Goal: Task Accomplishment & Management: Use online tool/utility

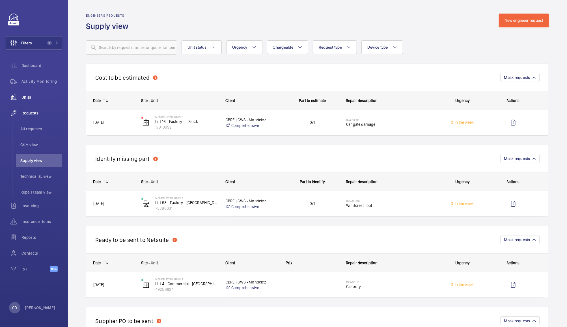
click at [26, 97] on span "Units" at bounding box center [41, 97] width 41 height 6
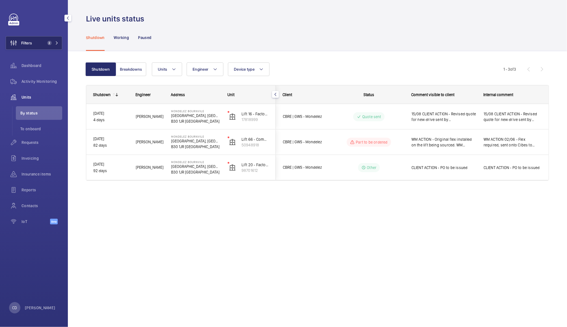
click at [38, 38] on button "Filters 2" at bounding box center [34, 43] width 57 height 14
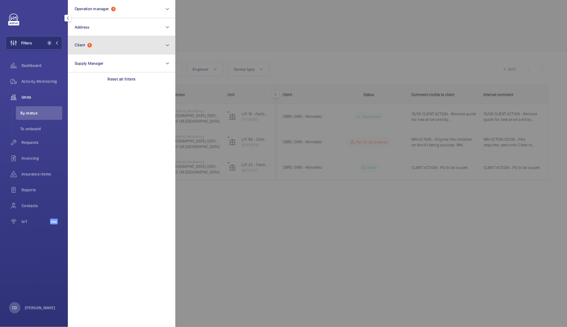
click at [123, 45] on button "Client 1" at bounding box center [121, 45] width 107 height 18
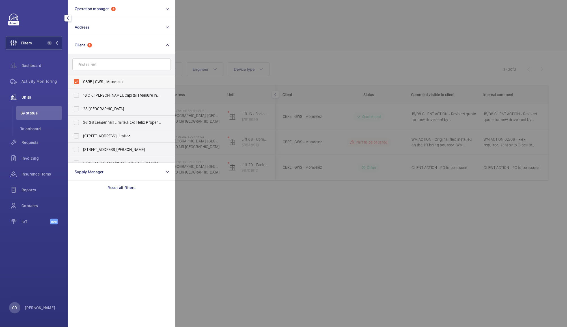
click at [77, 77] on label "CBRE | GWS - Mondelez" at bounding box center [117, 82] width 98 height 14
click at [77, 77] on input "CBRE | GWS - Mondelez" at bounding box center [76, 81] width 11 height 11
checkbox input "false"
click at [229, 32] on div at bounding box center [458, 163] width 567 height 327
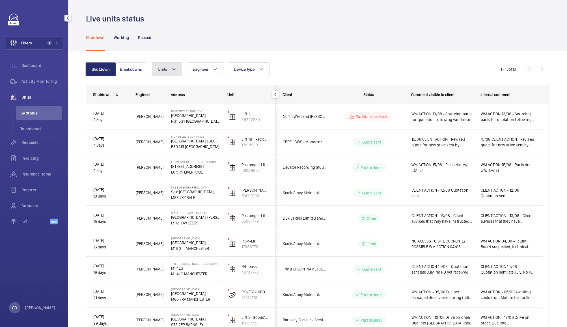
click at [172, 68] on mat-icon at bounding box center [174, 69] width 5 height 7
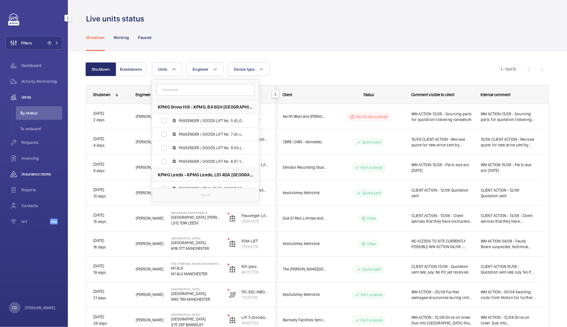
click at [38, 177] on span "Insurance items" at bounding box center [41, 174] width 41 height 6
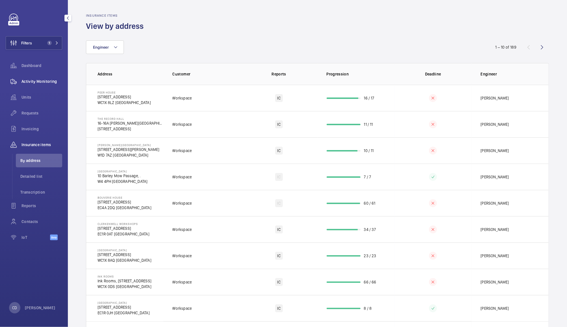
click at [36, 79] on span "Activity Monitoring" at bounding box center [41, 82] width 41 height 6
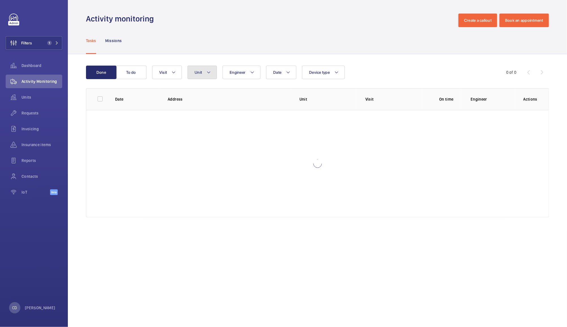
click at [204, 69] on button "Unit" at bounding box center [201, 73] width 29 height 14
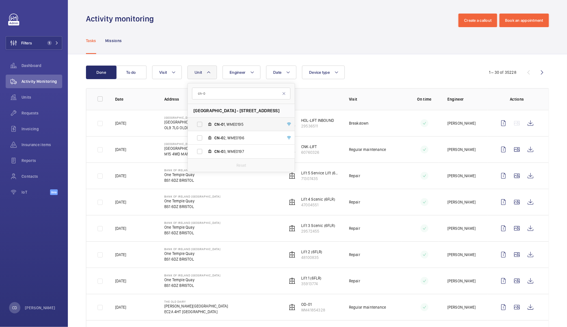
type input "cn-0"
click at [194, 124] on label "CN-0 1, WME0195" at bounding box center [237, 125] width 98 height 14
click at [194, 124] on input "CN-0 1, WME0195" at bounding box center [199, 124] width 11 height 11
checkbox input "true"
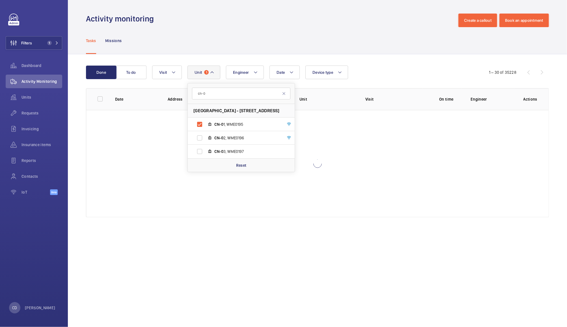
click at [391, 57] on div "Done To do Date Engineer Unit 1 cn-0 Canalot Studios - [STREET_ADDRESS] CN-0 1,…" at bounding box center [317, 142] width 499 height 177
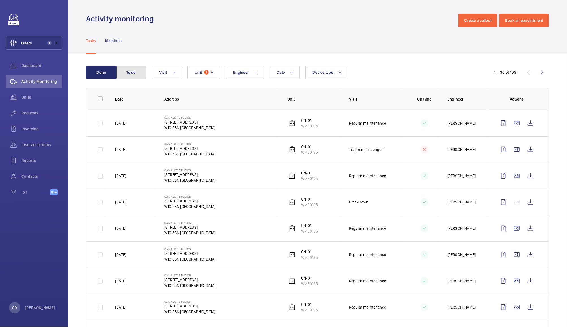
click at [131, 72] on button "To do" at bounding box center [131, 73] width 31 height 14
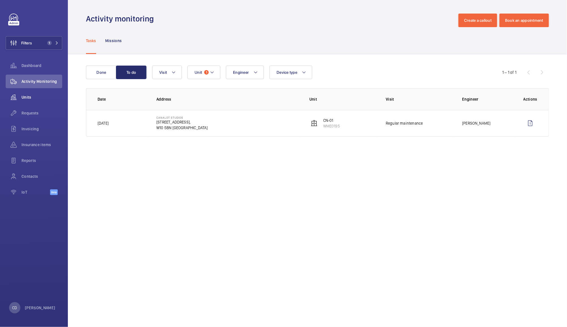
click at [21, 95] on wm-front-icon-button at bounding box center [14, 97] width 16 height 14
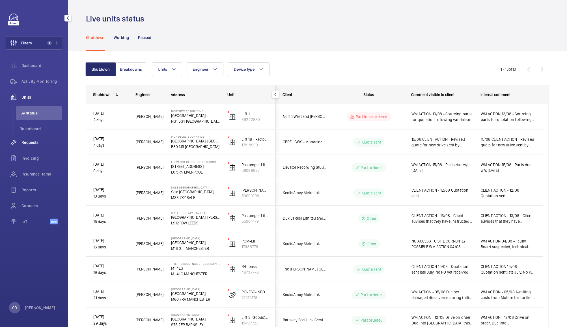
click at [27, 141] on span "Requests" at bounding box center [41, 143] width 41 height 6
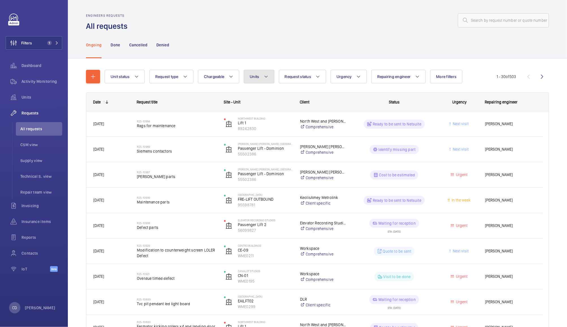
click at [260, 74] on button "Units" at bounding box center [259, 77] width 30 height 14
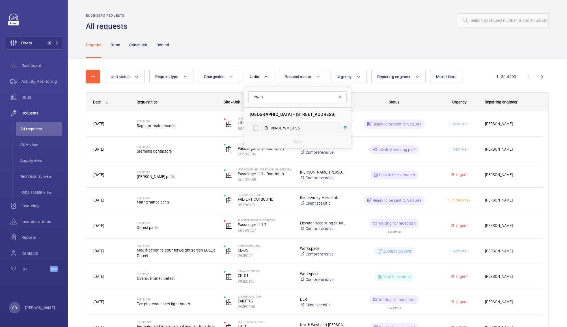
type input "cn-01"
click at [286, 128] on span "CN-01 , WME0195" at bounding box center [304, 128] width 66 height 6
click at [262, 128] on input "CN-01 , WME0195" at bounding box center [255, 127] width 11 height 11
checkbox input "true"
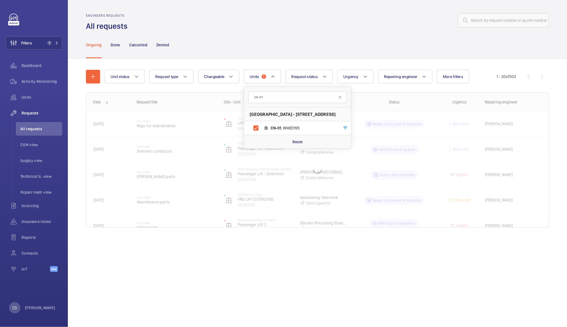
click at [352, 31] on div "Ongoing Done Cancelled Denied" at bounding box center [317, 44] width 463 height 27
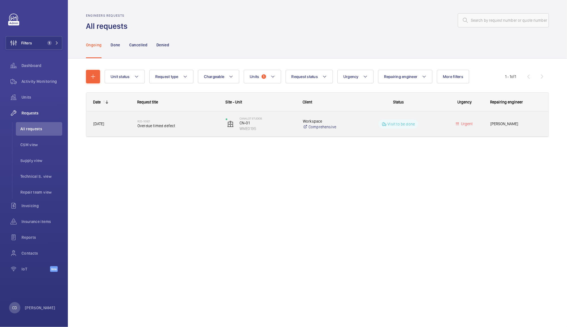
click at [363, 123] on wm-front-pills-cell "Visit to be done" at bounding box center [398, 124] width 81 height 9
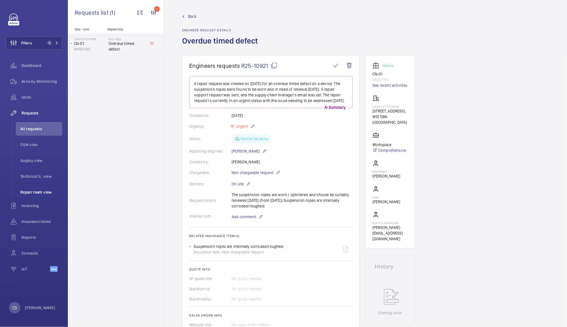
click at [34, 192] on span "Repair team view" at bounding box center [41, 192] width 42 height 6
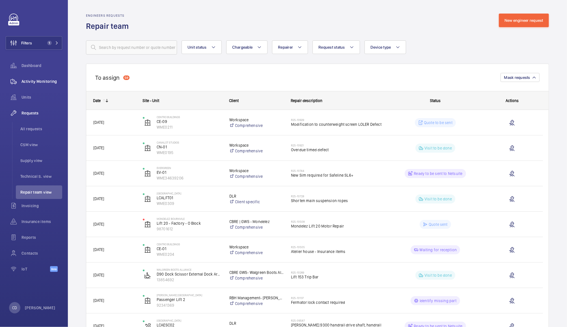
click at [44, 81] on span "Activity Monitoring" at bounding box center [41, 82] width 41 height 6
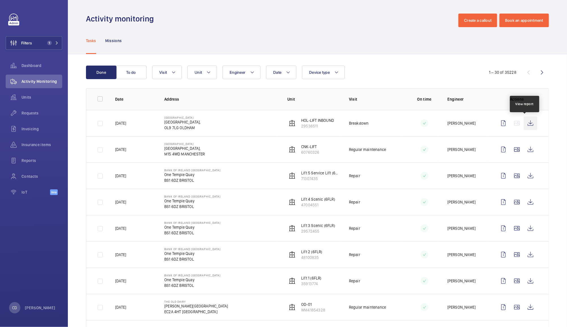
click at [530, 124] on wm-front-icon-button at bounding box center [531, 124] width 14 height 14
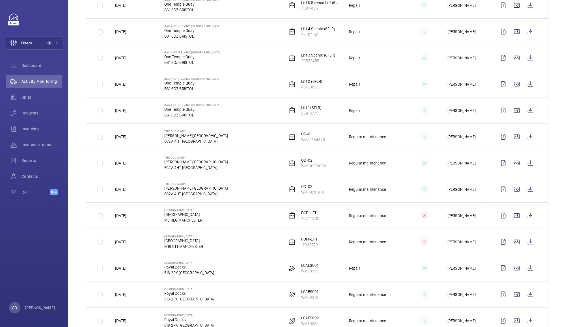
scroll to position [173, 0]
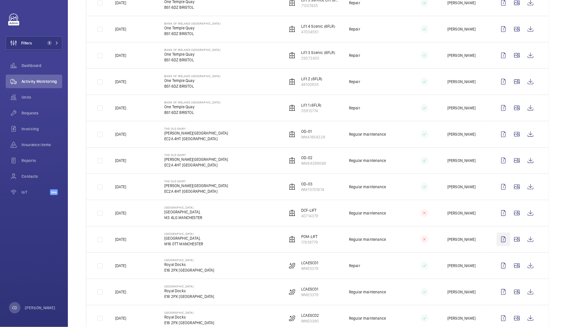
click at [504, 241] on wm-front-icon-button at bounding box center [504, 240] width 14 height 14
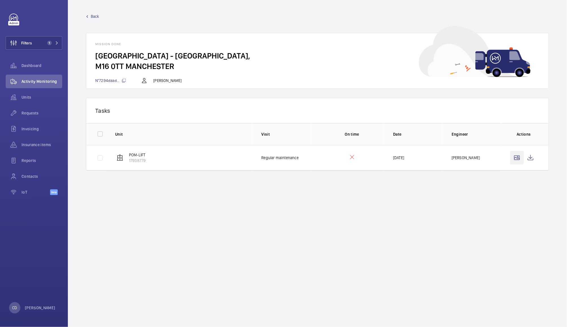
click at [511, 156] on wm-front-icon-button at bounding box center [517, 158] width 14 height 14
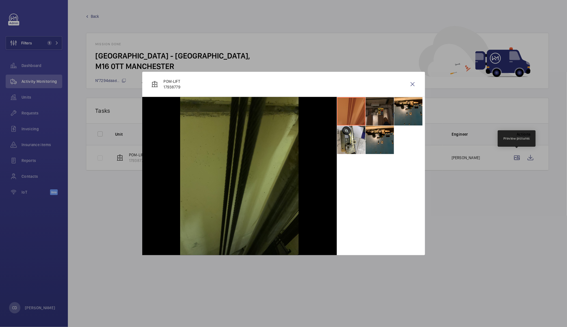
click at [388, 111] on li at bounding box center [380, 111] width 28 height 28
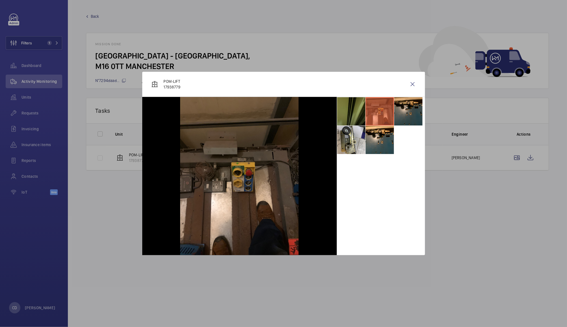
click at [415, 107] on li at bounding box center [408, 111] width 28 height 28
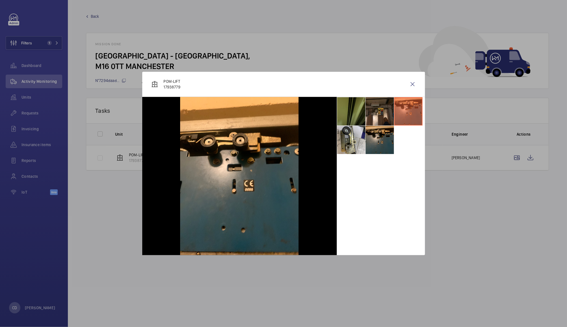
click at [379, 139] on li at bounding box center [380, 140] width 28 height 28
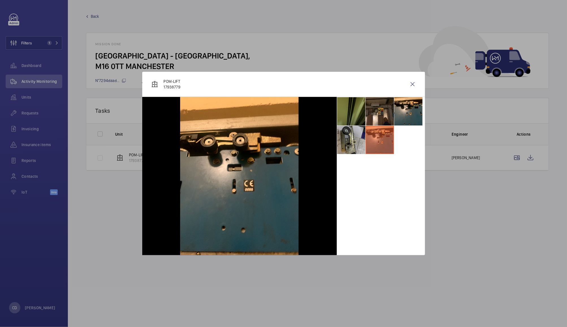
click at [356, 139] on li at bounding box center [351, 140] width 28 height 28
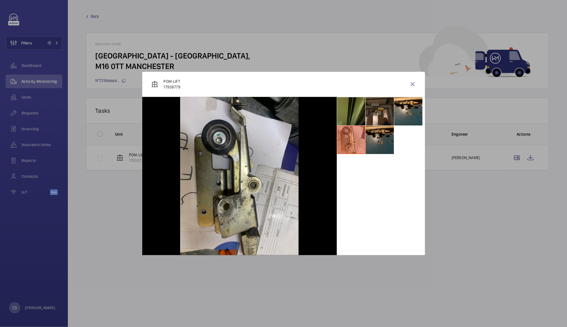
click at [378, 146] on li at bounding box center [380, 140] width 28 height 28
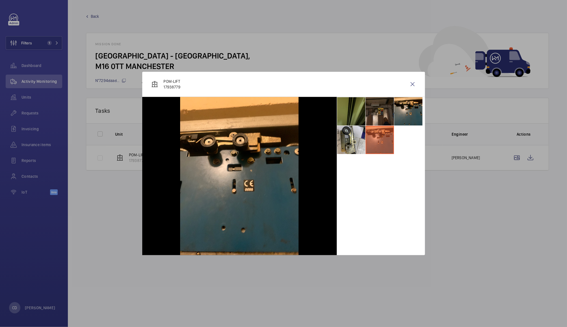
click at [383, 115] on li at bounding box center [380, 111] width 28 height 28
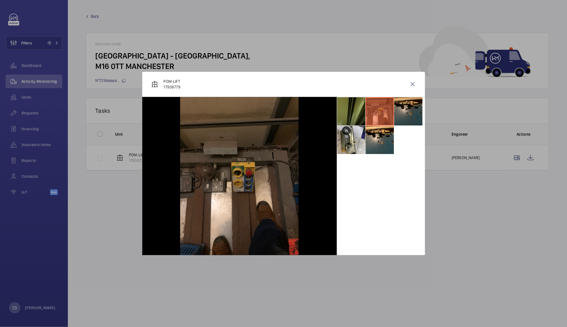
click at [411, 117] on li at bounding box center [408, 111] width 28 height 28
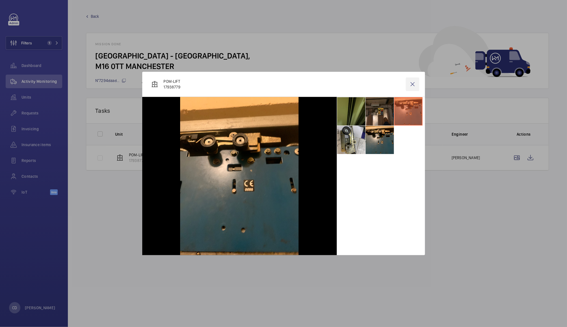
click at [413, 86] on wm-front-icon-button at bounding box center [413, 84] width 14 height 14
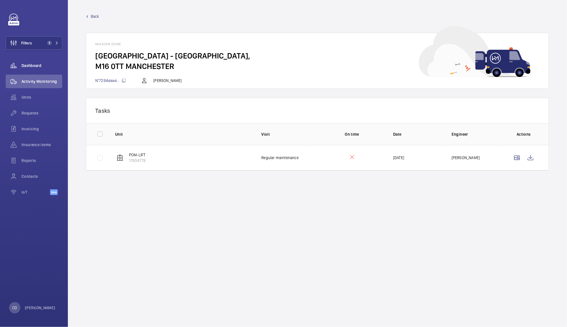
click at [27, 64] on span "Dashboard" at bounding box center [41, 66] width 41 height 6
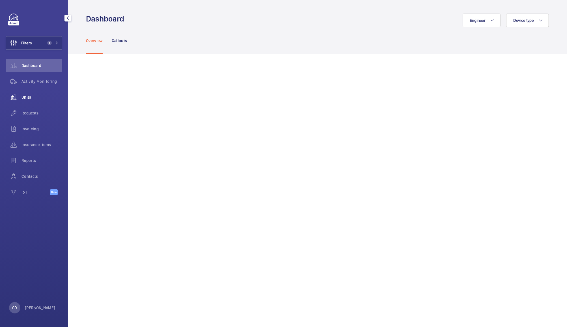
click at [21, 95] on wm-front-icon-button at bounding box center [14, 97] width 16 height 14
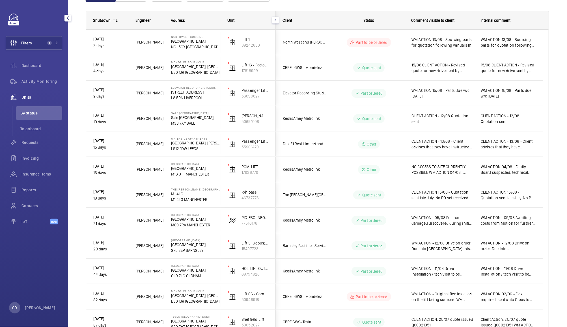
scroll to position [75, 0]
click at [451, 170] on span "NO ACCESS TO SITE CURRENTLY POSSIBLE WM ACTION 04/08 - Faulty Board suspected, …" at bounding box center [442, 169] width 62 height 11
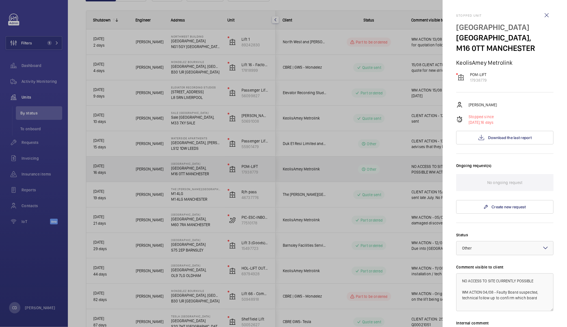
click at [397, 204] on div at bounding box center [283, 163] width 567 height 327
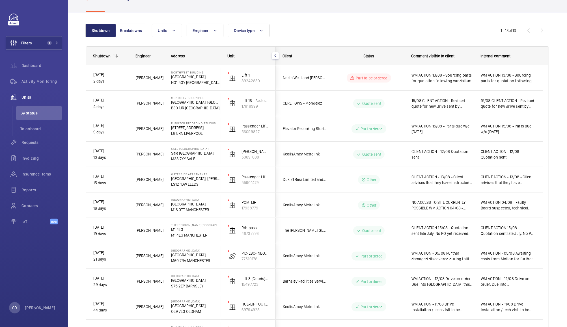
scroll to position [0, 0]
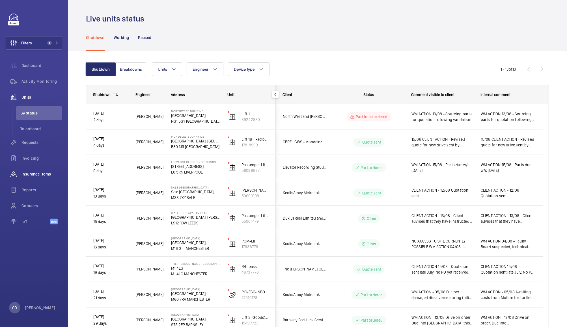
click at [38, 174] on span "Insurance items" at bounding box center [41, 174] width 41 height 6
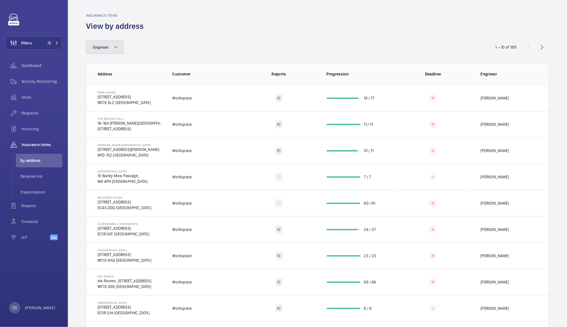
click at [106, 47] on span "Engineer" at bounding box center [101, 47] width 16 height 5
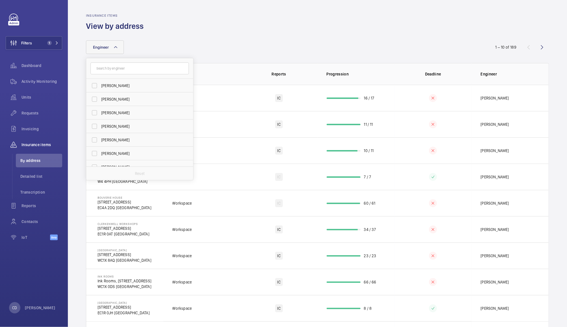
click at [277, 29] on div "Insurance items View by address" at bounding box center [317, 23] width 463 height 18
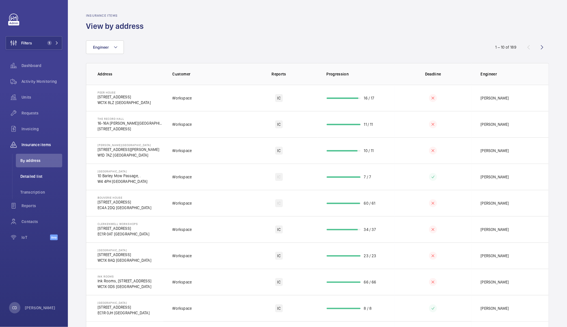
click at [29, 179] on span "Detailed list" at bounding box center [41, 177] width 42 height 6
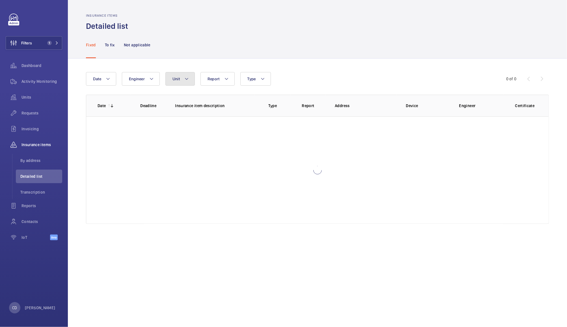
click at [183, 77] on button "Unit" at bounding box center [179, 79] width 29 height 14
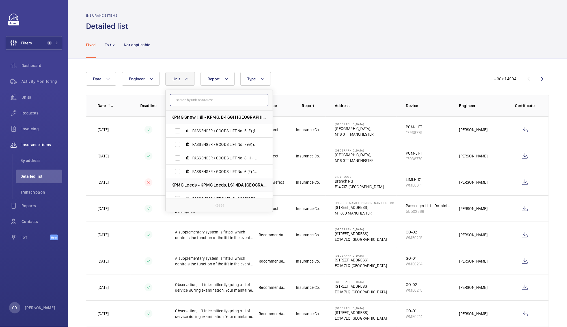
click at [197, 98] on input "text" at bounding box center [219, 100] width 98 height 12
click at [23, 98] on span "Units" at bounding box center [41, 97] width 41 height 6
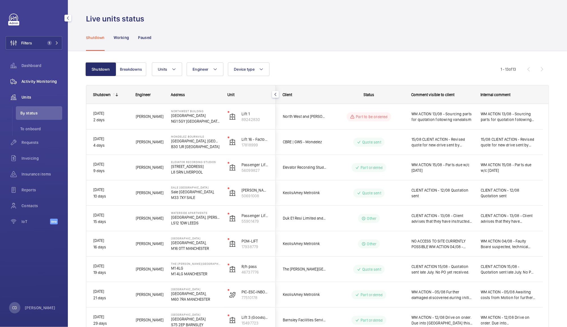
click at [38, 88] on div "Activity Monitoring" at bounding box center [34, 82] width 57 height 14
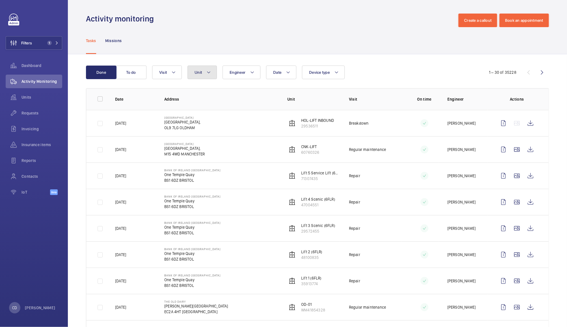
click at [199, 73] on span "Unit" at bounding box center [198, 72] width 7 height 5
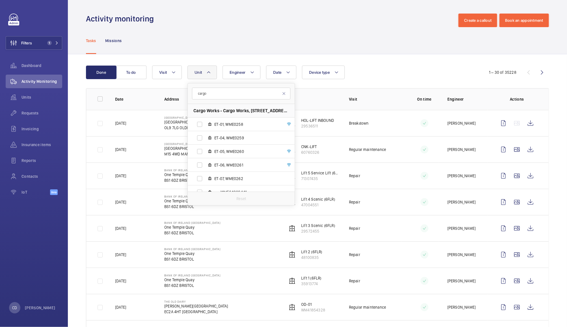
type input "cargo"
click at [202, 125] on label "ET-01, WME0258" at bounding box center [237, 125] width 98 height 14
click at [202, 125] on input "ET-01, WME0258" at bounding box center [199, 124] width 11 height 11
checkbox input "true"
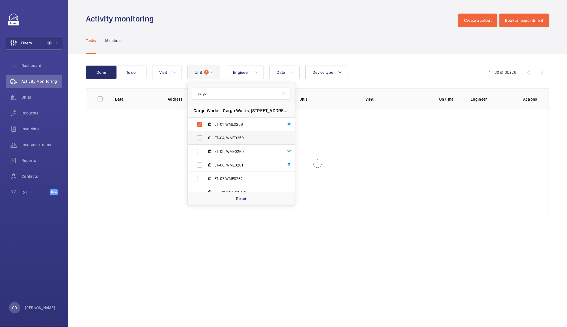
click at [200, 134] on label "ET-04, WME0259" at bounding box center [237, 138] width 98 height 14
click at [200, 134] on input "ET-04, WME0259" at bounding box center [199, 137] width 11 height 11
checkbox input "true"
click at [203, 154] on label "ET-05, WME0260" at bounding box center [237, 152] width 98 height 14
click at [203, 154] on input "ET-05, WME0260" at bounding box center [199, 151] width 11 height 11
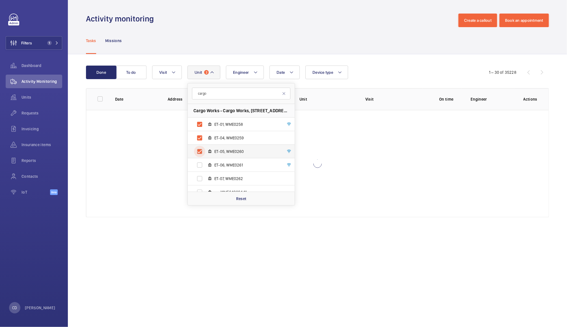
checkbox input "true"
click at [201, 169] on label "ET-06, WME0261" at bounding box center [237, 165] width 98 height 14
click at [201, 169] on input "ET-06, WME0261" at bounding box center [199, 164] width 11 height 11
checkbox input "true"
click at [202, 179] on label "ET-07, WME0262" at bounding box center [237, 179] width 98 height 14
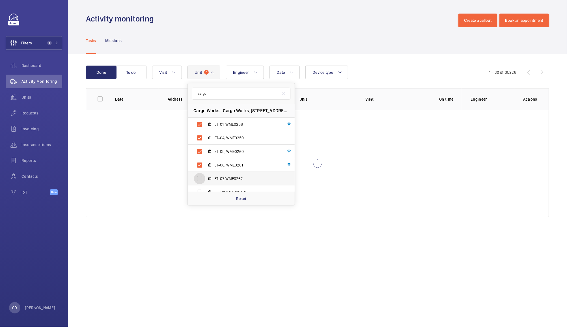
click at [202, 179] on input "ET-07, WME0262" at bounding box center [199, 178] width 11 height 11
checkbox input "true"
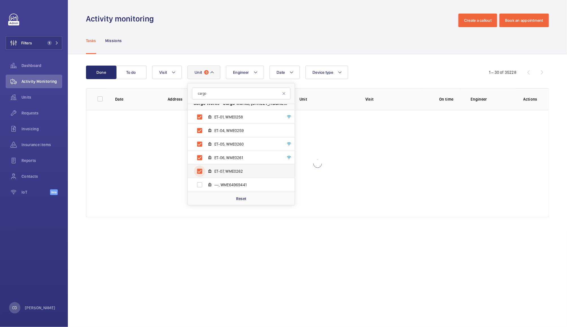
scroll to position [7, 0]
click at [198, 185] on label "---, WME64969441" at bounding box center [237, 185] width 98 height 14
click at [198, 185] on input "---, WME64969441" at bounding box center [199, 185] width 11 height 11
checkbox input "true"
click at [335, 32] on div "Tasks Missions" at bounding box center [317, 40] width 463 height 27
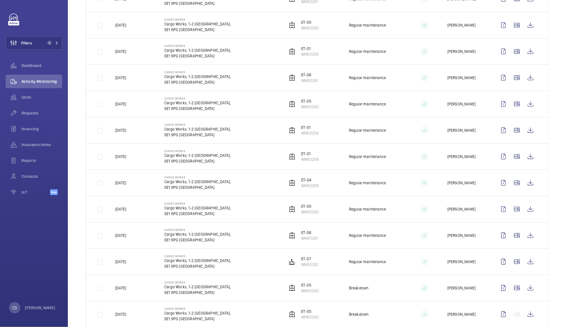
scroll to position [151, 0]
click at [525, 183] on wm-front-icon-button at bounding box center [531, 183] width 14 height 14
click at [527, 265] on wm-front-icon-button at bounding box center [531, 262] width 14 height 14
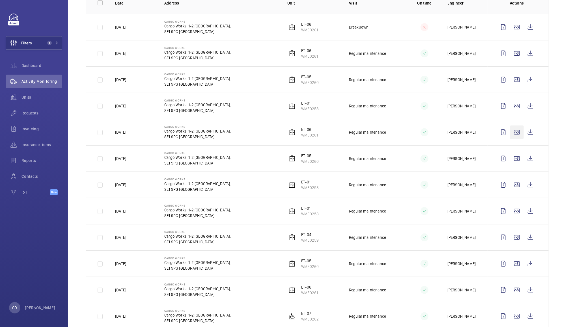
click at [510, 134] on wm-front-icon-button at bounding box center [517, 133] width 14 height 14
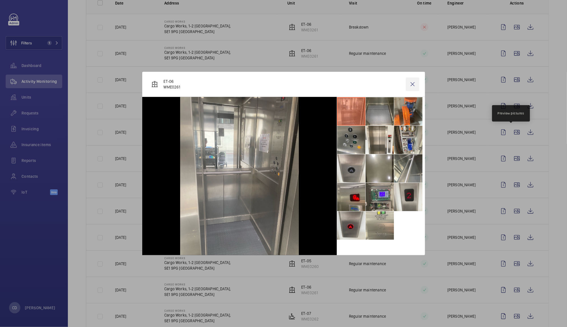
click at [410, 82] on wm-front-icon-button at bounding box center [413, 84] width 14 height 14
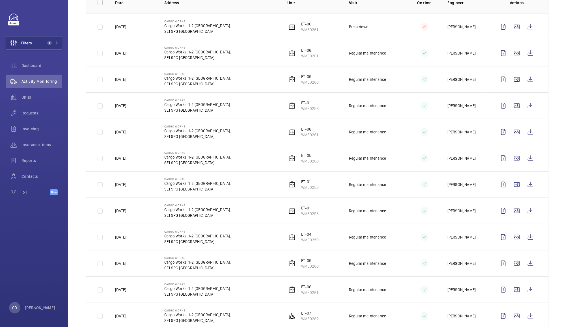
scroll to position [111, 0]
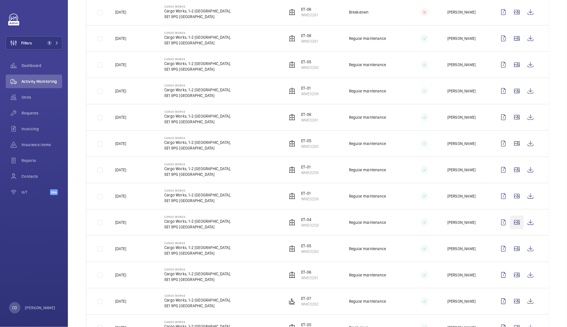
click at [511, 224] on wm-front-icon-button at bounding box center [517, 223] width 14 height 14
click at [525, 225] on wm-front-icon-button at bounding box center [531, 223] width 14 height 14
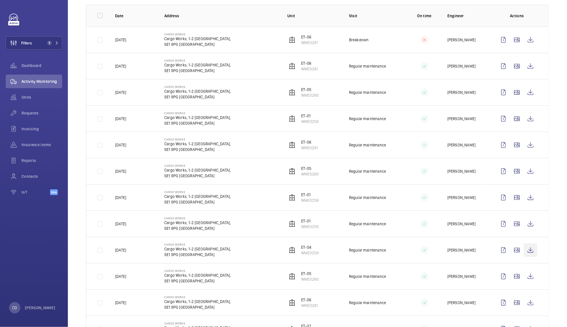
scroll to position [89, 0]
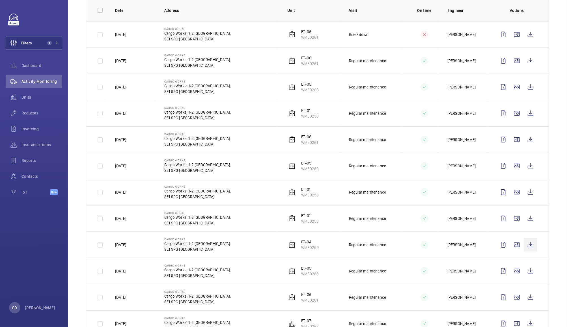
click at [525, 248] on wm-front-icon-button at bounding box center [531, 245] width 14 height 14
click at [21, 110] on wm-front-icon-button at bounding box center [14, 113] width 16 height 14
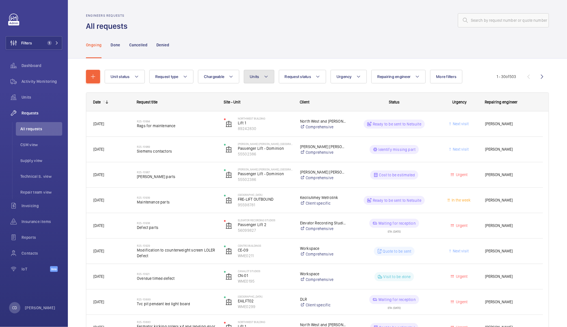
click at [260, 73] on button "Units" at bounding box center [259, 77] width 30 height 14
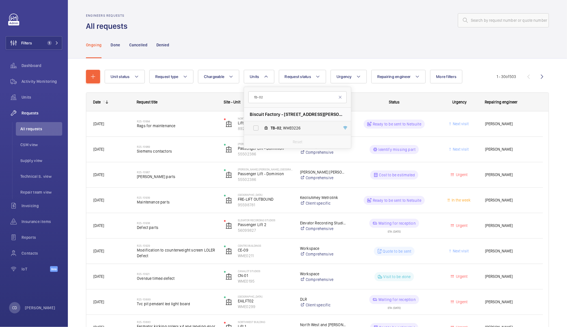
type input "tb-02"
click at [291, 127] on span "TB-02 , WME0226" at bounding box center [304, 128] width 66 height 6
click at [262, 127] on input "TB-02 , WME0226" at bounding box center [255, 127] width 11 height 11
checkbox input "true"
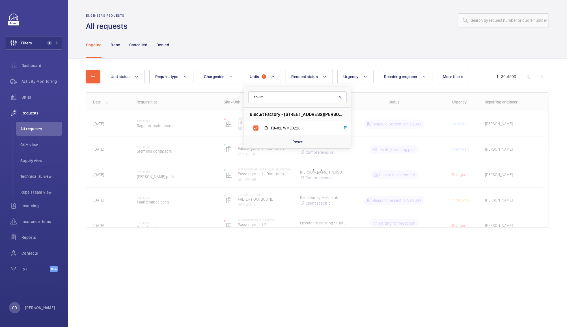
click at [331, 28] on div "Engineers requests All requests" at bounding box center [317, 23] width 463 height 18
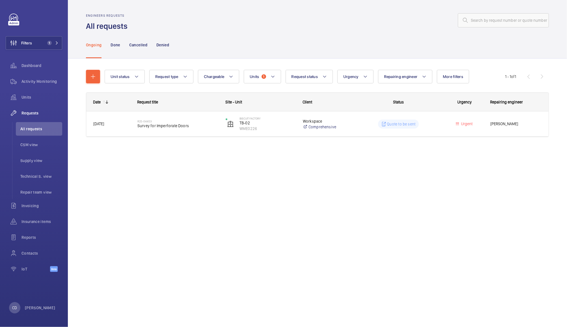
click at [371, 125] on wm-front-pills-cell "Quote to be sent" at bounding box center [398, 124] width 81 height 9
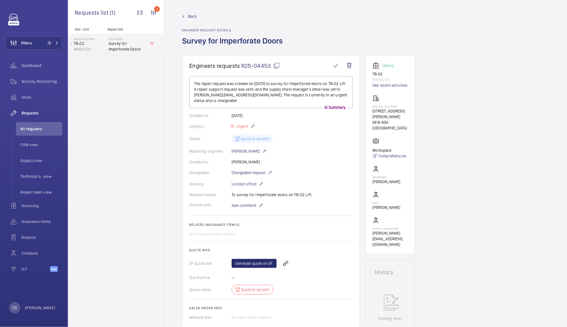
click at [277, 67] on mat-icon at bounding box center [276, 65] width 7 height 7
click at [38, 81] on span "Activity Monitoring" at bounding box center [41, 82] width 41 height 6
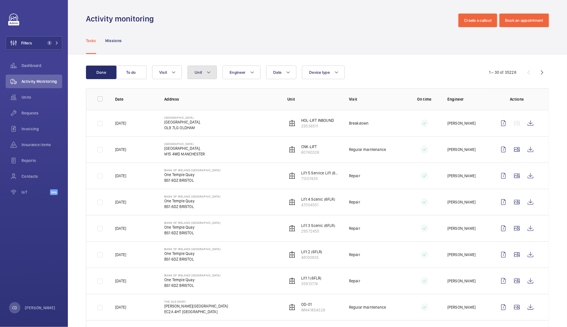
click at [200, 76] on button "Unit" at bounding box center [201, 73] width 29 height 14
type input "ps-"
click at [240, 124] on span "PS- 01, WME0142" at bounding box center [247, 125] width 66 height 6
click at [205, 124] on input "PS- 01, WME0142" at bounding box center [199, 124] width 11 height 11
checkbox input "true"
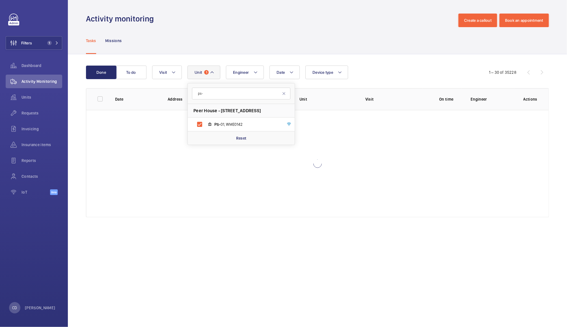
click at [366, 35] on div "Tasks Missions" at bounding box center [317, 40] width 463 height 27
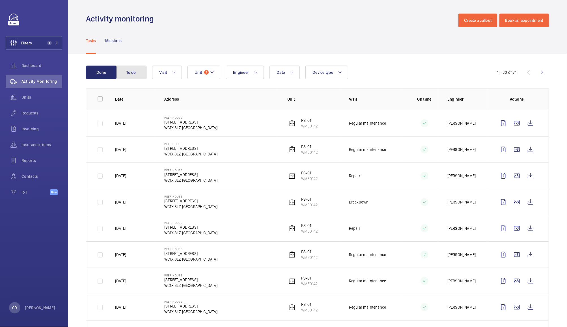
click at [131, 67] on button "To do" at bounding box center [131, 73] width 31 height 14
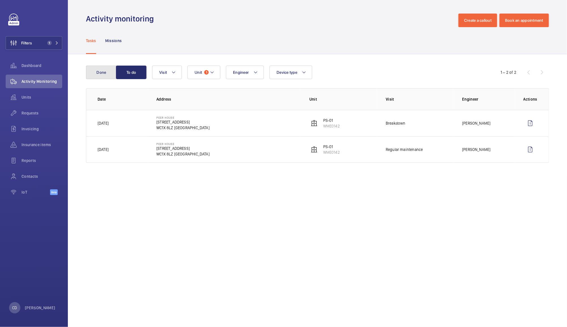
click at [108, 71] on button "Done" at bounding box center [101, 73] width 31 height 14
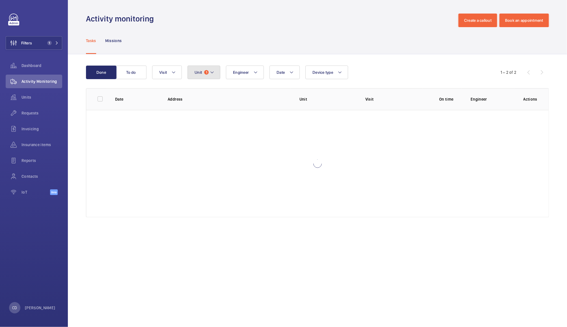
click at [206, 72] on span "1" at bounding box center [206, 72] width 5 height 5
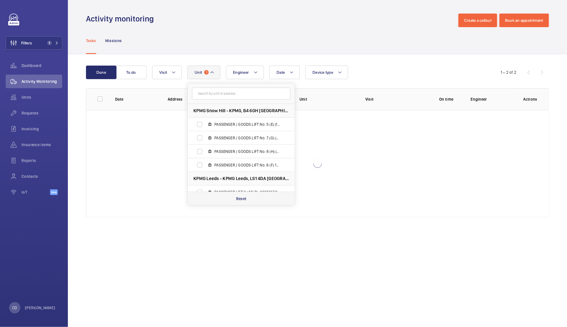
click at [251, 204] on div "Reset" at bounding box center [241, 199] width 107 height 14
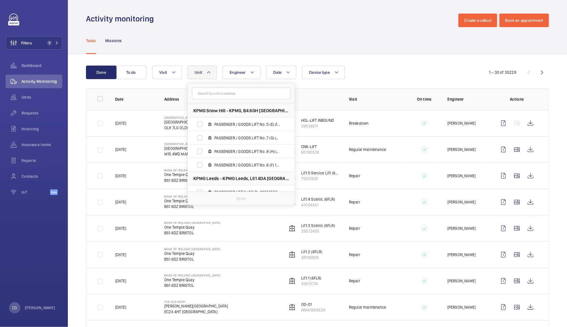
click at [303, 44] on div "Tasks Missions" at bounding box center [317, 40] width 463 height 27
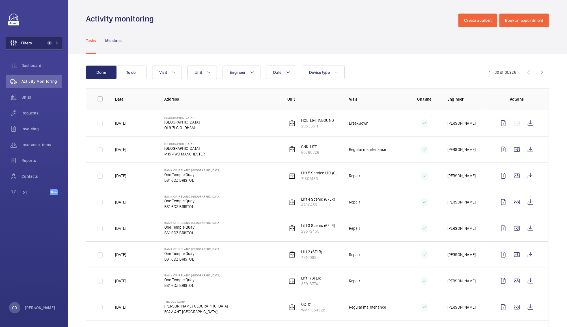
click at [45, 38] on button "Filters 1" at bounding box center [34, 43] width 57 height 14
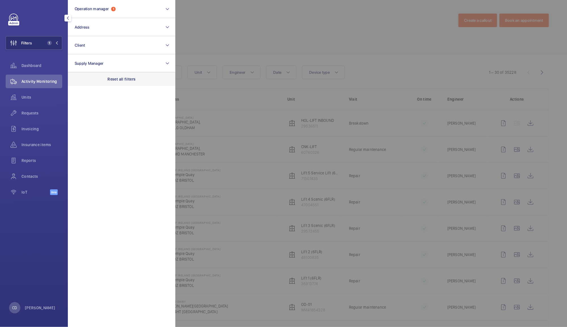
click at [128, 82] on p "Reset all filters" at bounding box center [122, 79] width 28 height 6
click at [260, 24] on div at bounding box center [458, 163] width 567 height 327
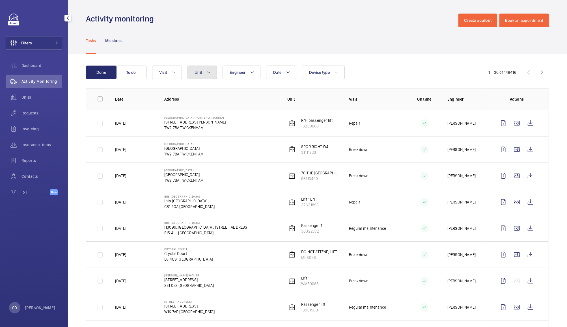
click at [208, 79] on button "Unit" at bounding box center [201, 73] width 29 height 14
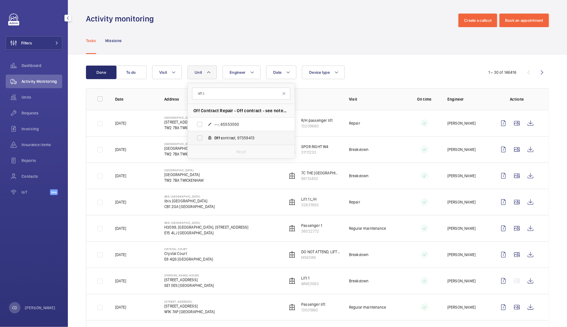
type input "off c"
click at [202, 140] on label "Off c ontra c t, 97359413" at bounding box center [237, 138] width 98 height 14
click at [202, 140] on input "Off c ontra c t, 97359413" at bounding box center [199, 137] width 11 height 11
checkbox input "true"
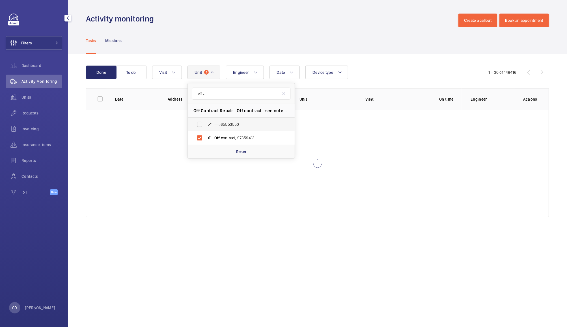
click at [200, 124] on label "---, 65553550" at bounding box center [237, 125] width 98 height 14
click at [200, 124] on input "---, 65553550" at bounding box center [199, 124] width 11 height 11
checkbox input "true"
click at [378, 41] on div "Tasks Missions" at bounding box center [317, 40] width 463 height 27
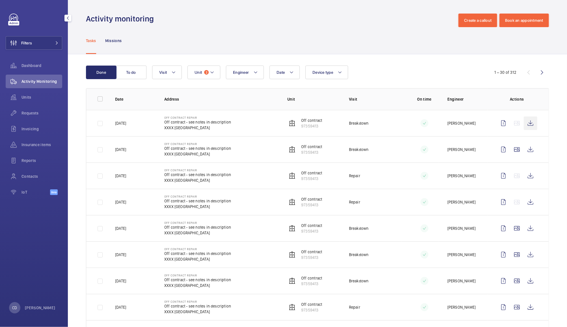
click at [525, 124] on wm-front-icon-button at bounding box center [531, 124] width 14 height 14
click at [525, 154] on wm-front-icon-button at bounding box center [531, 150] width 14 height 14
click at [36, 65] on span "Dashboard" at bounding box center [41, 66] width 41 height 6
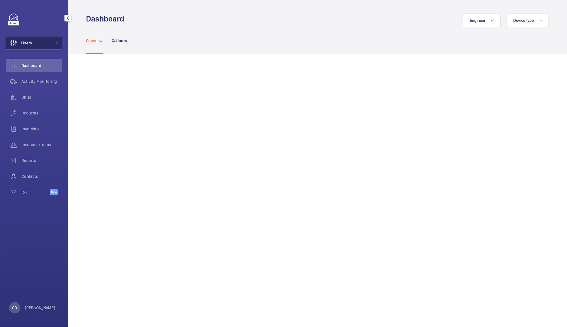
click at [47, 38] on button "Filters" at bounding box center [34, 43] width 57 height 14
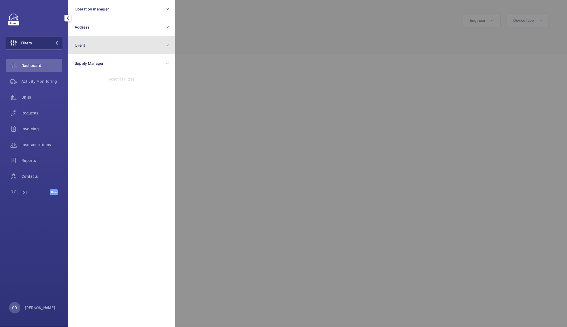
click at [128, 43] on button "Client" at bounding box center [121, 45] width 107 height 18
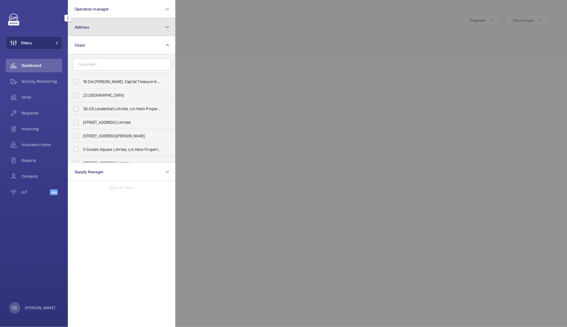
click at [141, 22] on button "Address" at bounding box center [121, 27] width 107 height 18
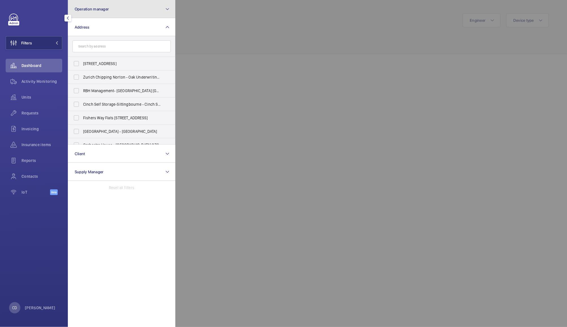
click at [155, 12] on button "Operation manager" at bounding box center [121, 9] width 107 height 18
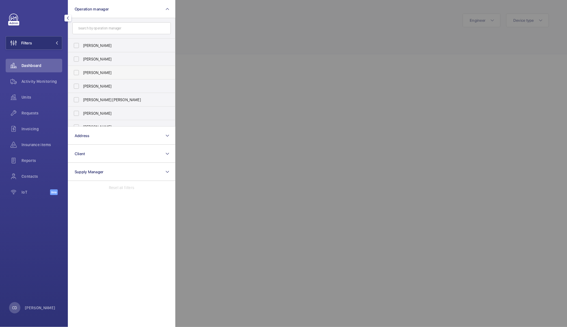
click at [79, 72] on label "[PERSON_NAME]" at bounding box center [117, 73] width 98 height 14
click at [79, 72] on input "[PERSON_NAME]" at bounding box center [76, 72] width 11 height 11
checkbox input "true"
click at [228, 48] on div at bounding box center [458, 163] width 567 height 327
